Goal: Task Accomplishment & Management: Use online tool/utility

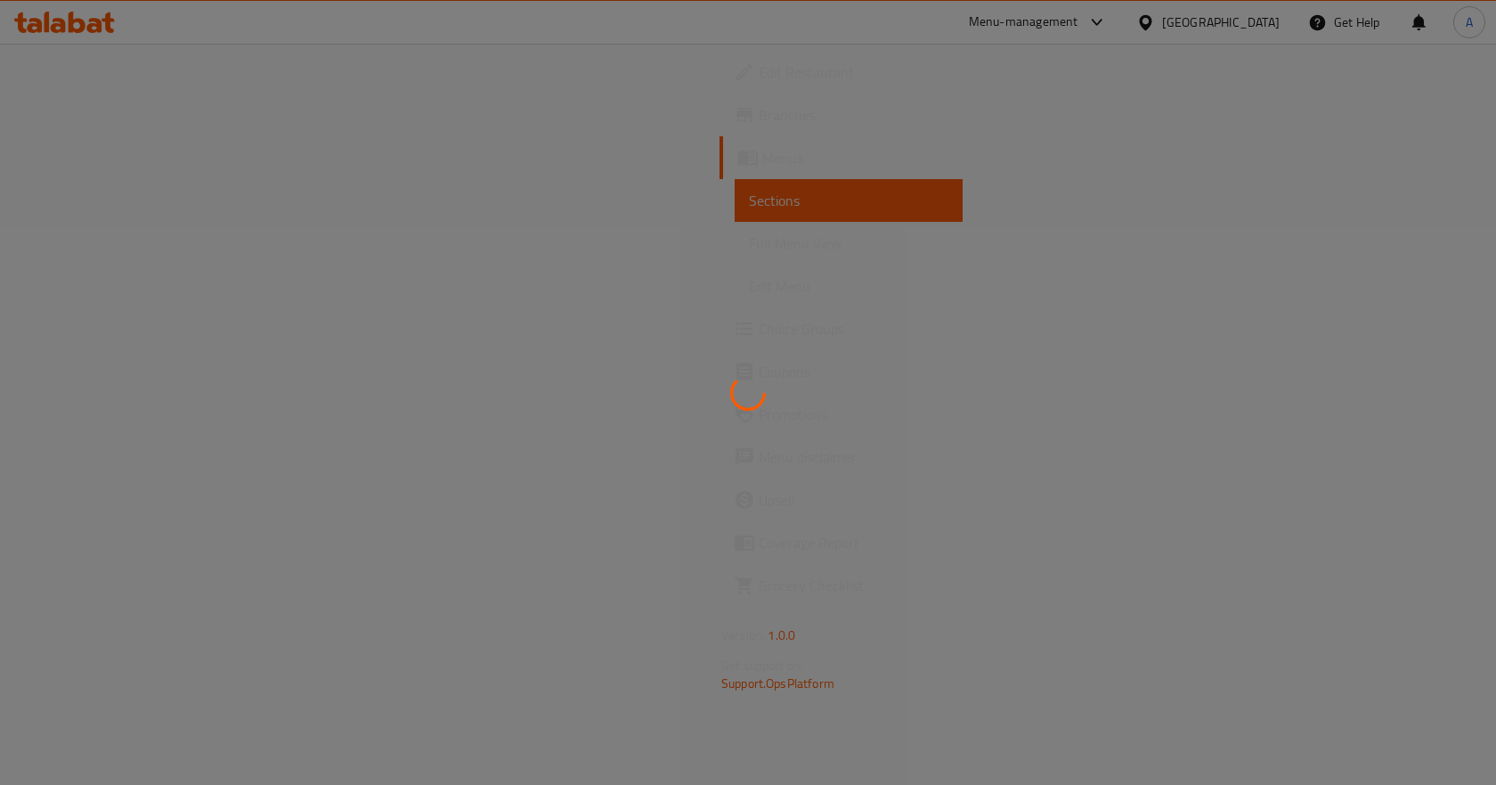
click at [1272, 22] on div at bounding box center [748, 392] width 1496 height 785
click at [1260, 27] on div at bounding box center [748, 392] width 1496 height 785
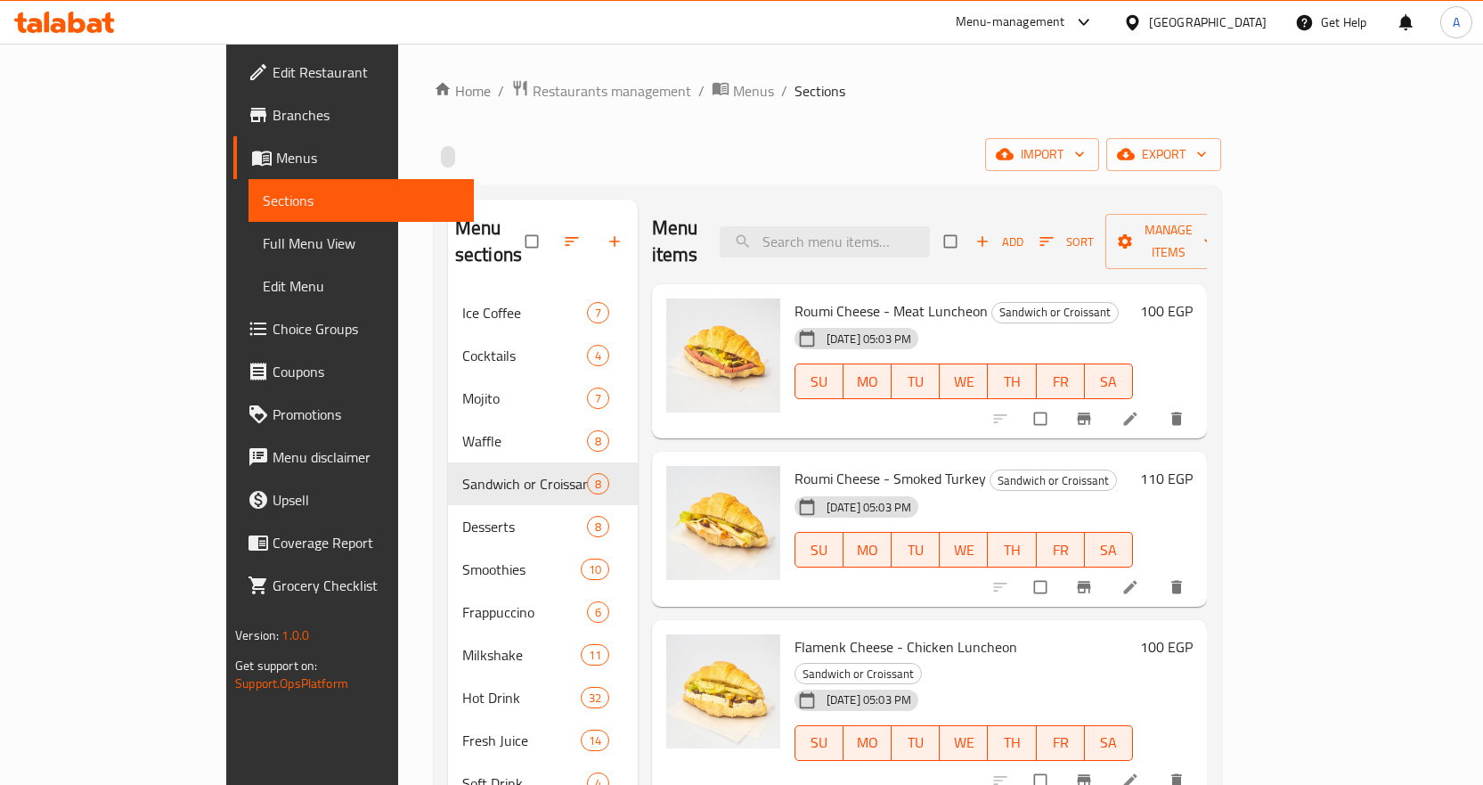
click at [1259, 29] on div "[GEOGRAPHIC_DATA]" at bounding box center [1208, 22] width 118 height 20
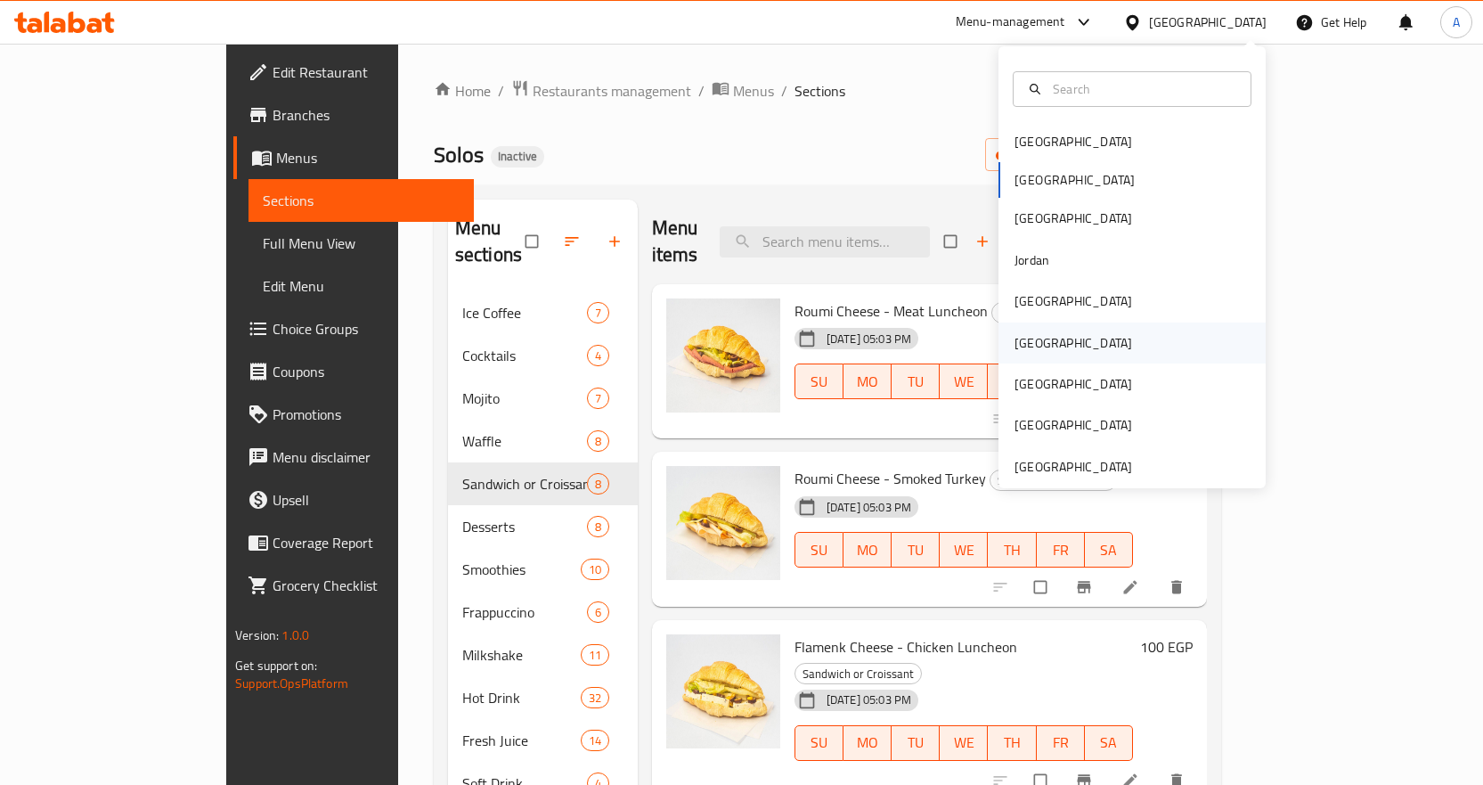
click at [1059, 342] on div "[GEOGRAPHIC_DATA]" at bounding box center [1131, 342] width 267 height 41
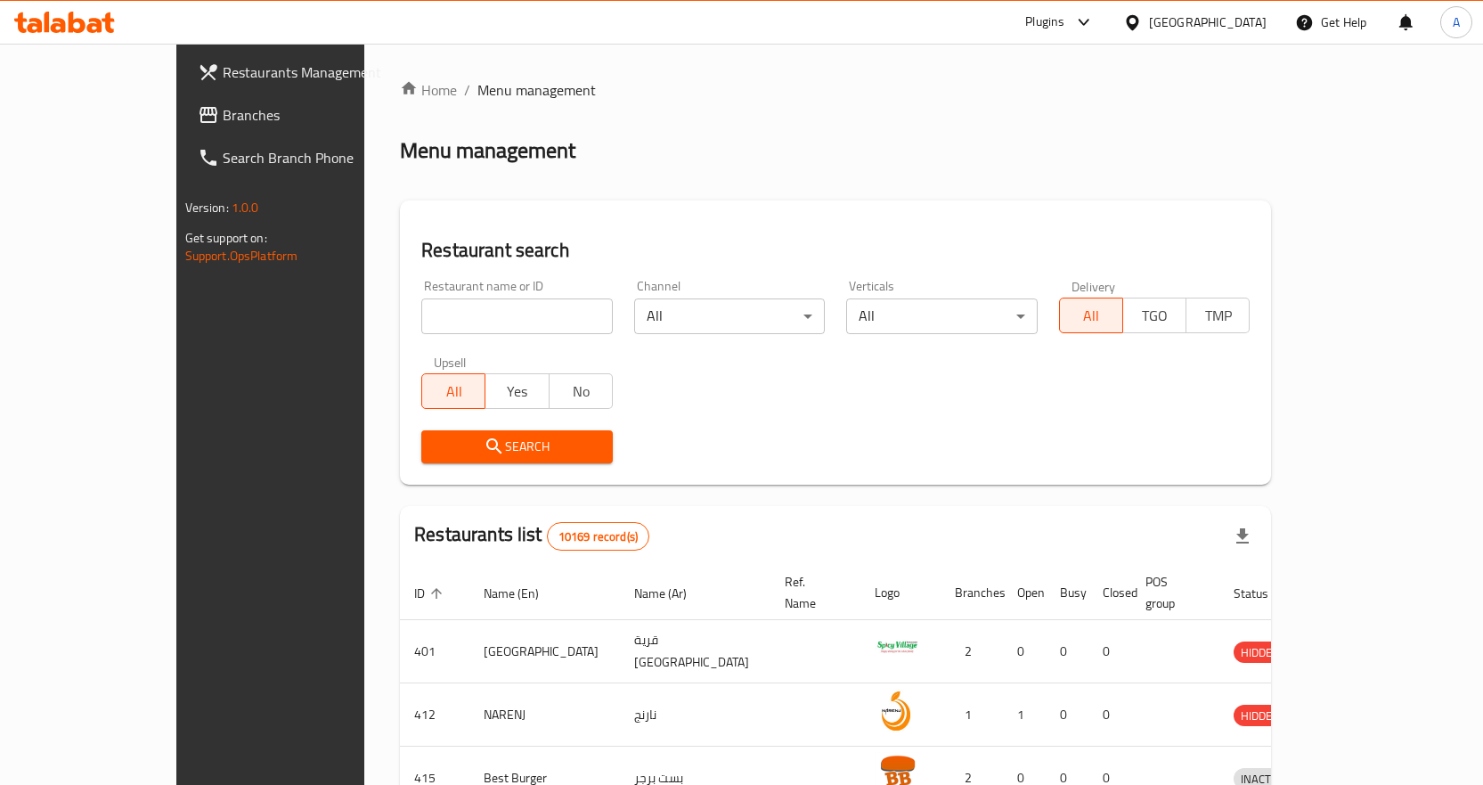
click at [223, 110] on span "Branches" at bounding box center [316, 114] width 187 height 21
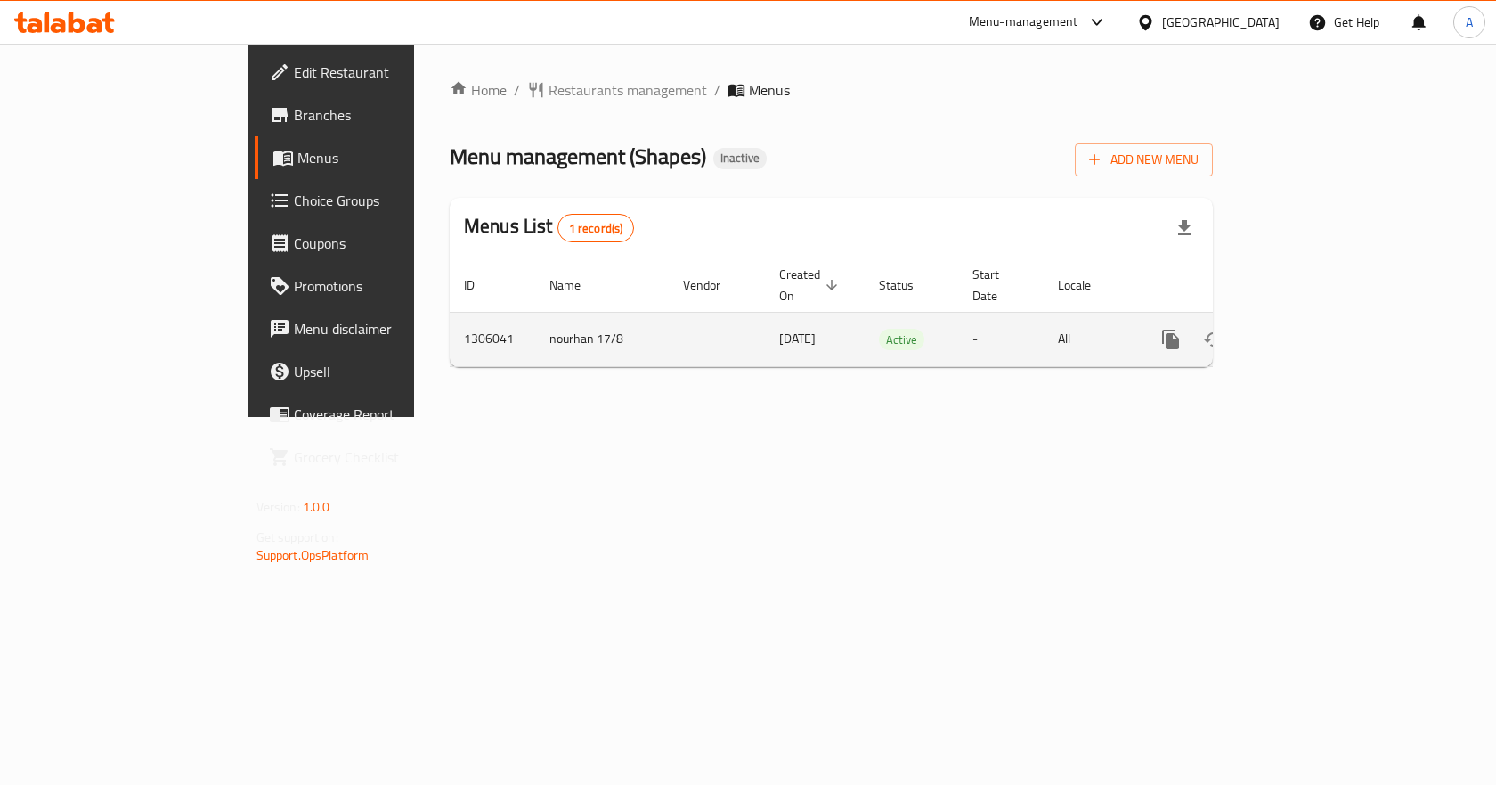
click at [1310, 329] on icon "enhanced table" at bounding box center [1299, 339] width 21 height 21
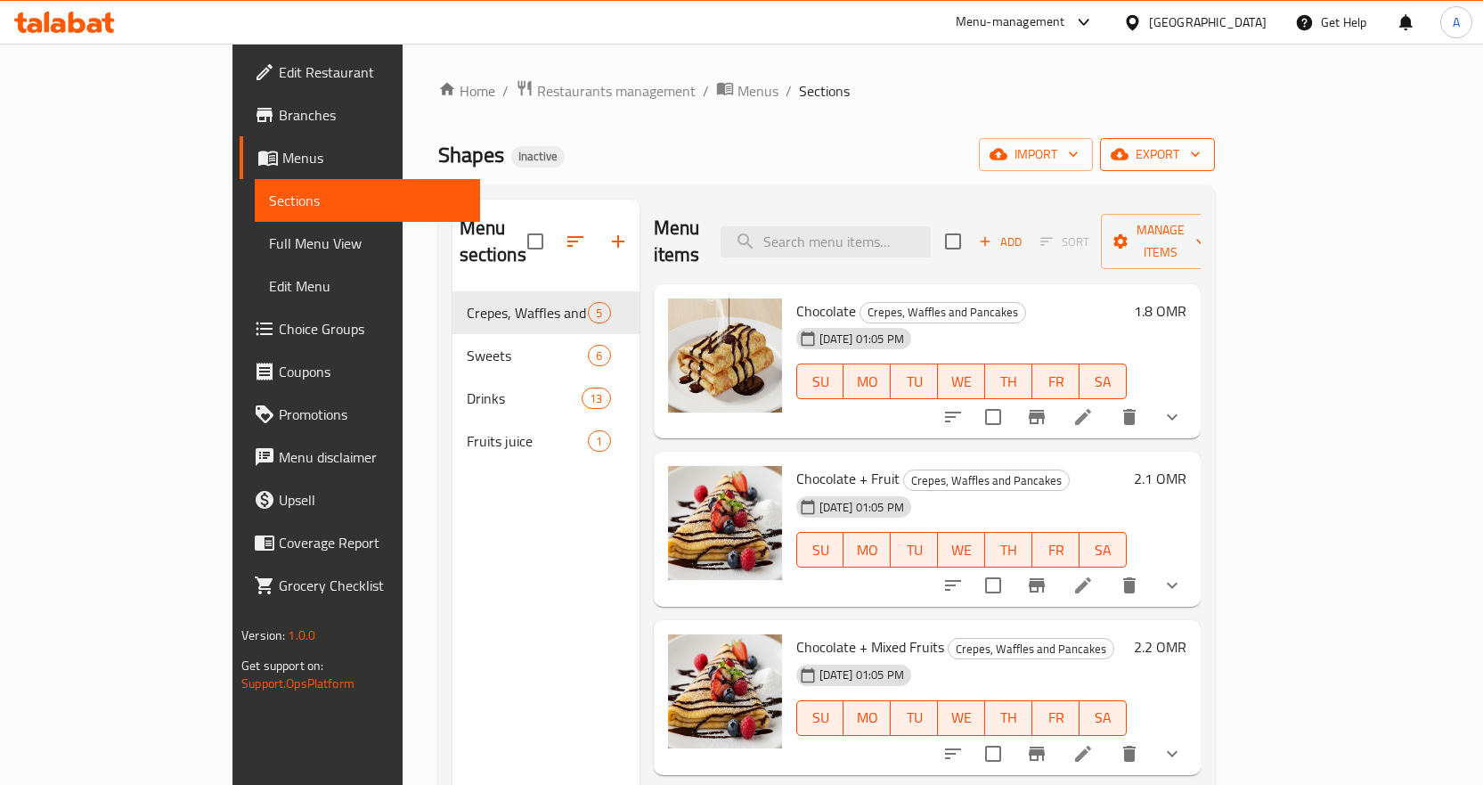
click at [1201, 155] on span "export" at bounding box center [1157, 154] width 86 height 22
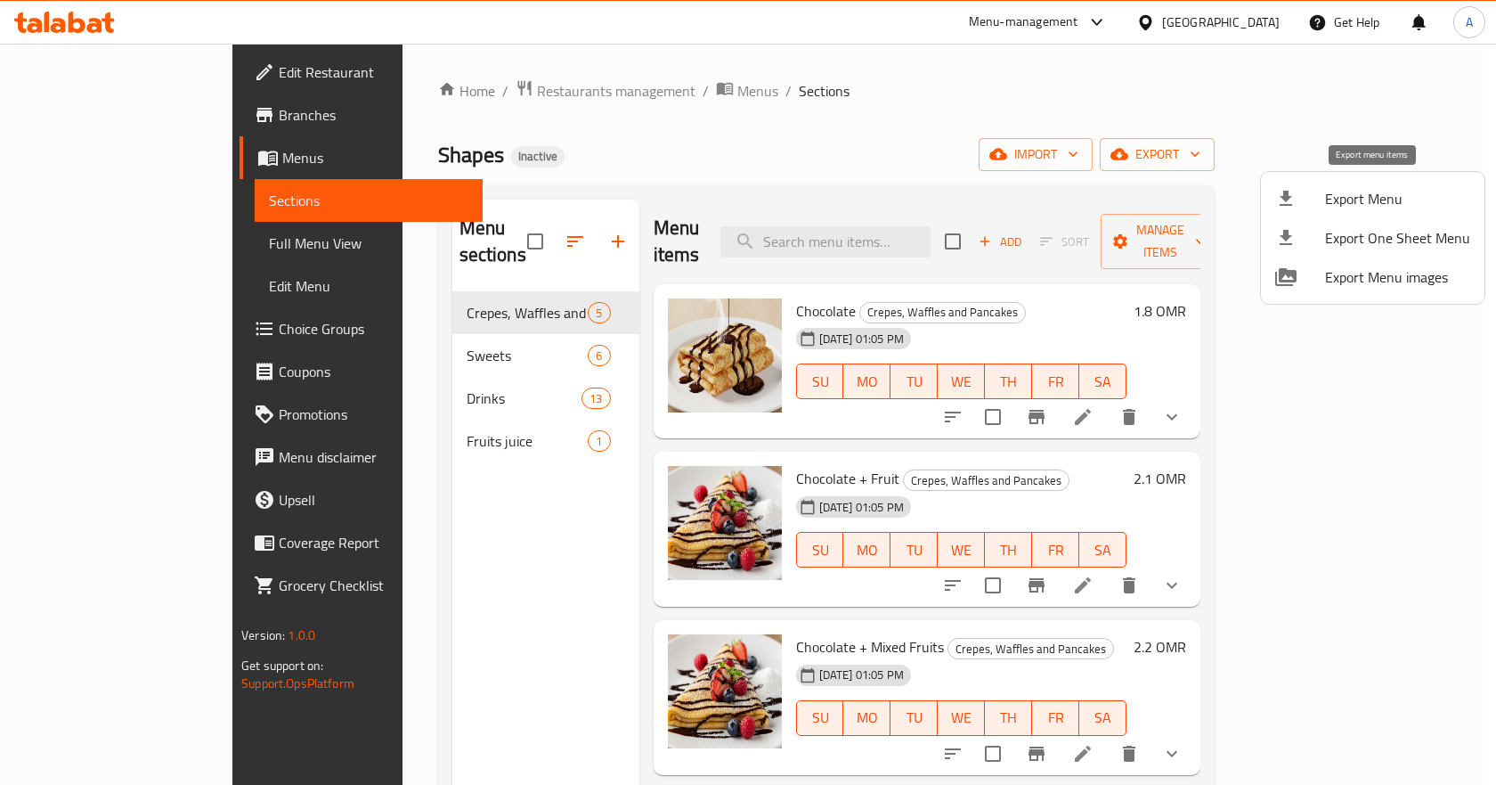
click at [1368, 191] on span "Export Menu" at bounding box center [1397, 198] width 145 height 21
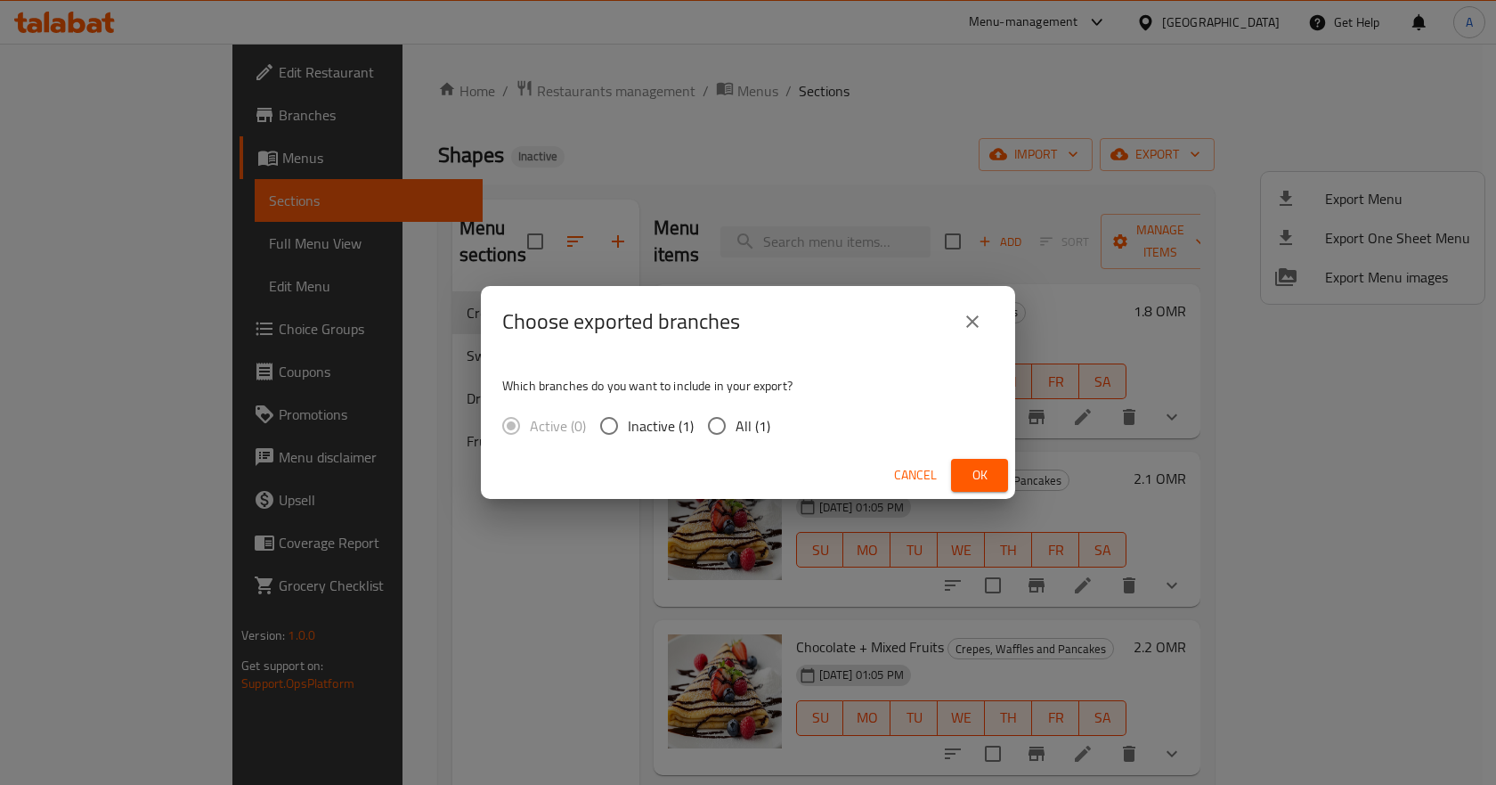
click at [752, 419] on span "All (1)" at bounding box center [753, 425] width 35 height 21
click at [736, 419] on input "All (1)" at bounding box center [716, 425] width 37 height 37
radio input "true"
click at [961, 478] on button "Ok" at bounding box center [979, 475] width 57 height 33
